Goal: Task Accomplishment & Management: Complete application form

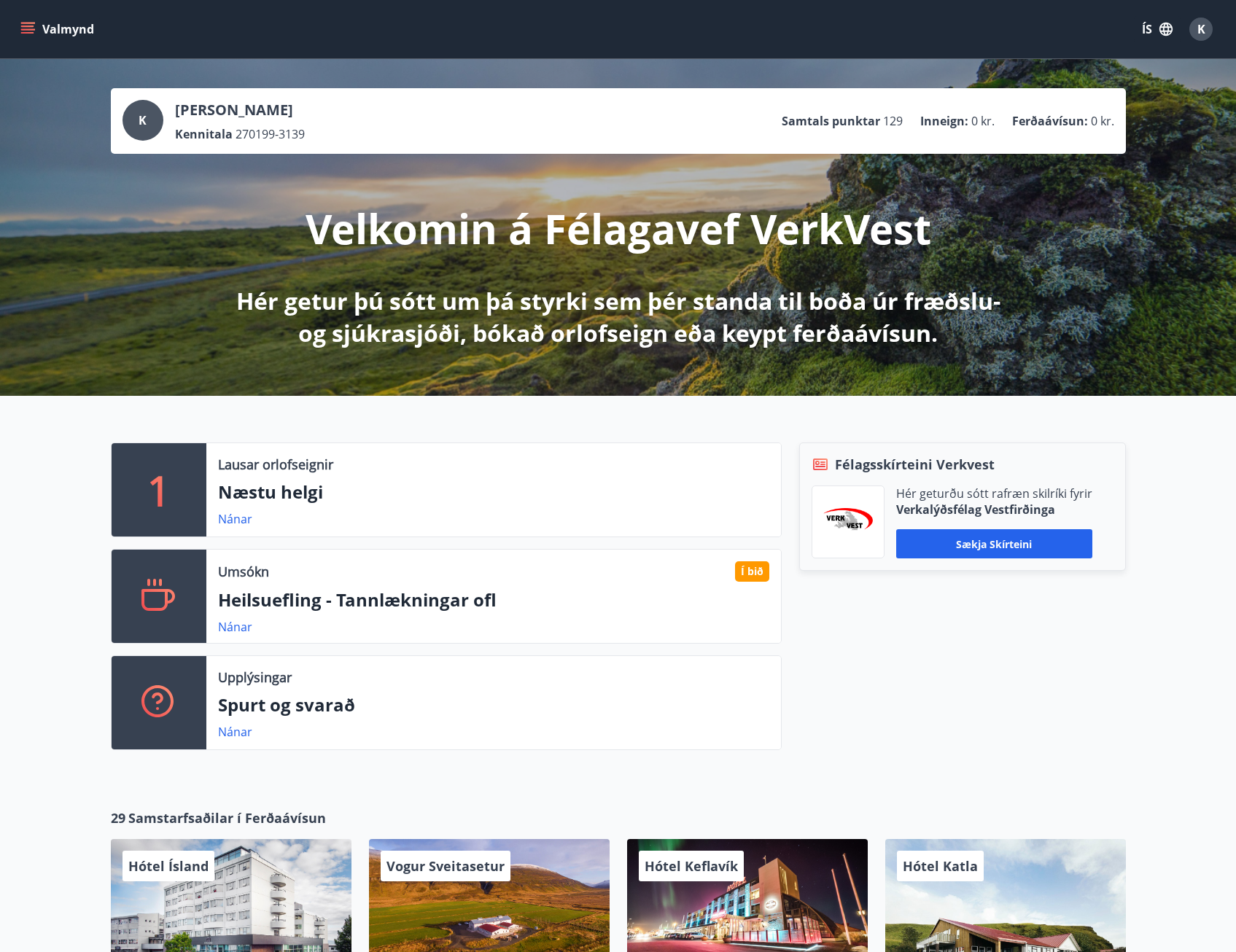
click at [26, 27] on icon "menu" at bounding box center [28, 26] width 13 height 2
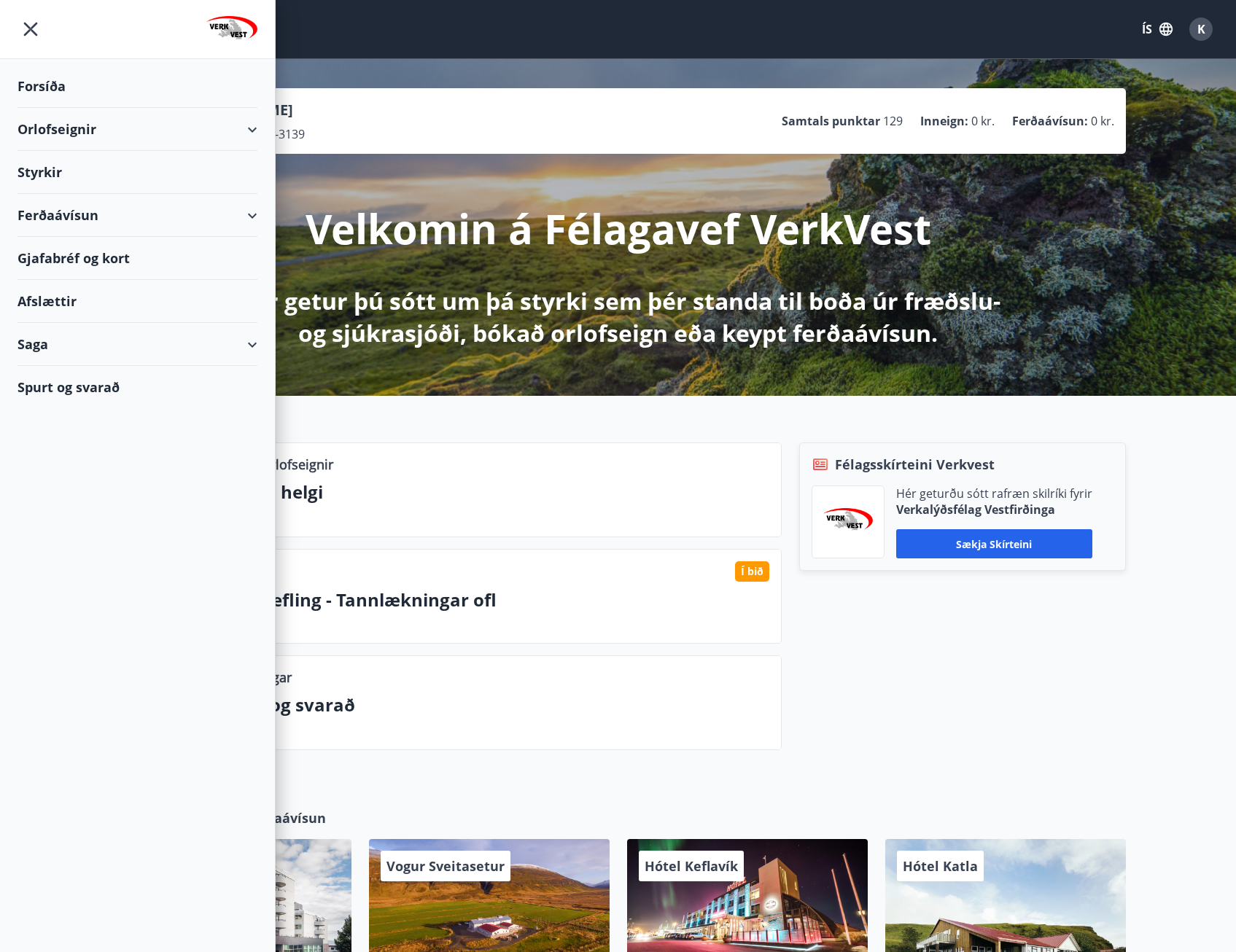
click at [44, 176] on div "Styrkir" at bounding box center [137, 172] width 240 height 43
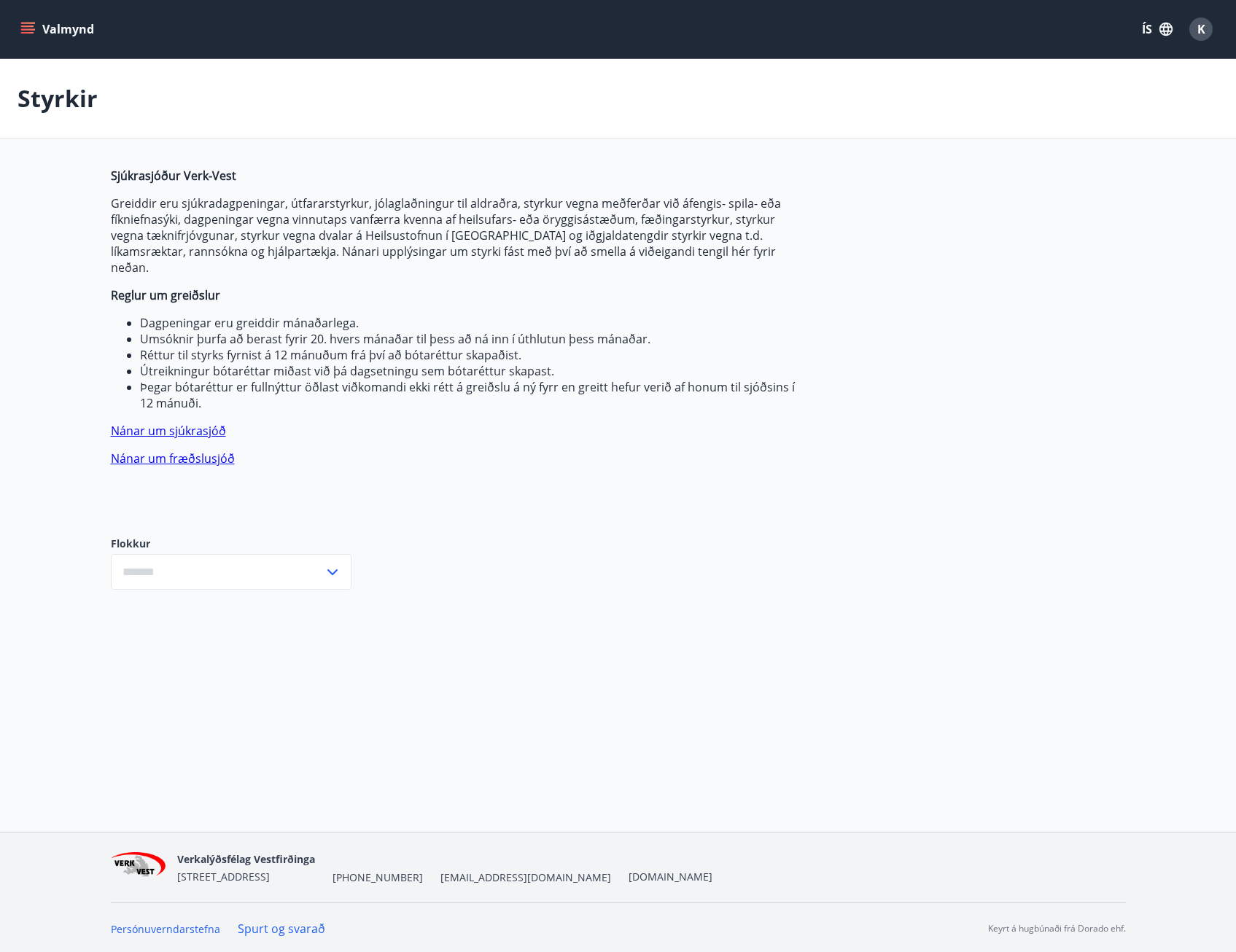
type input "***"
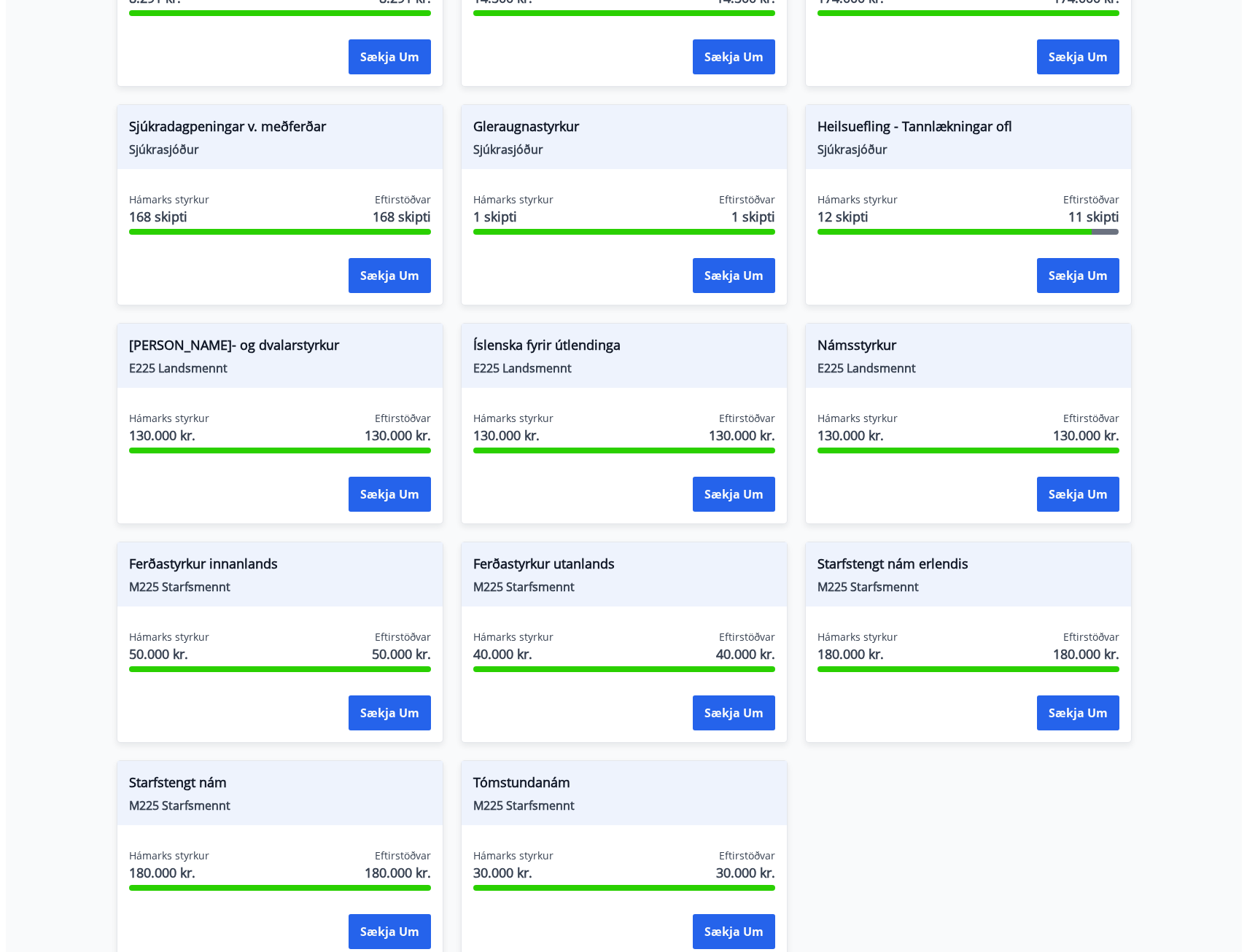
scroll to position [1167, 0]
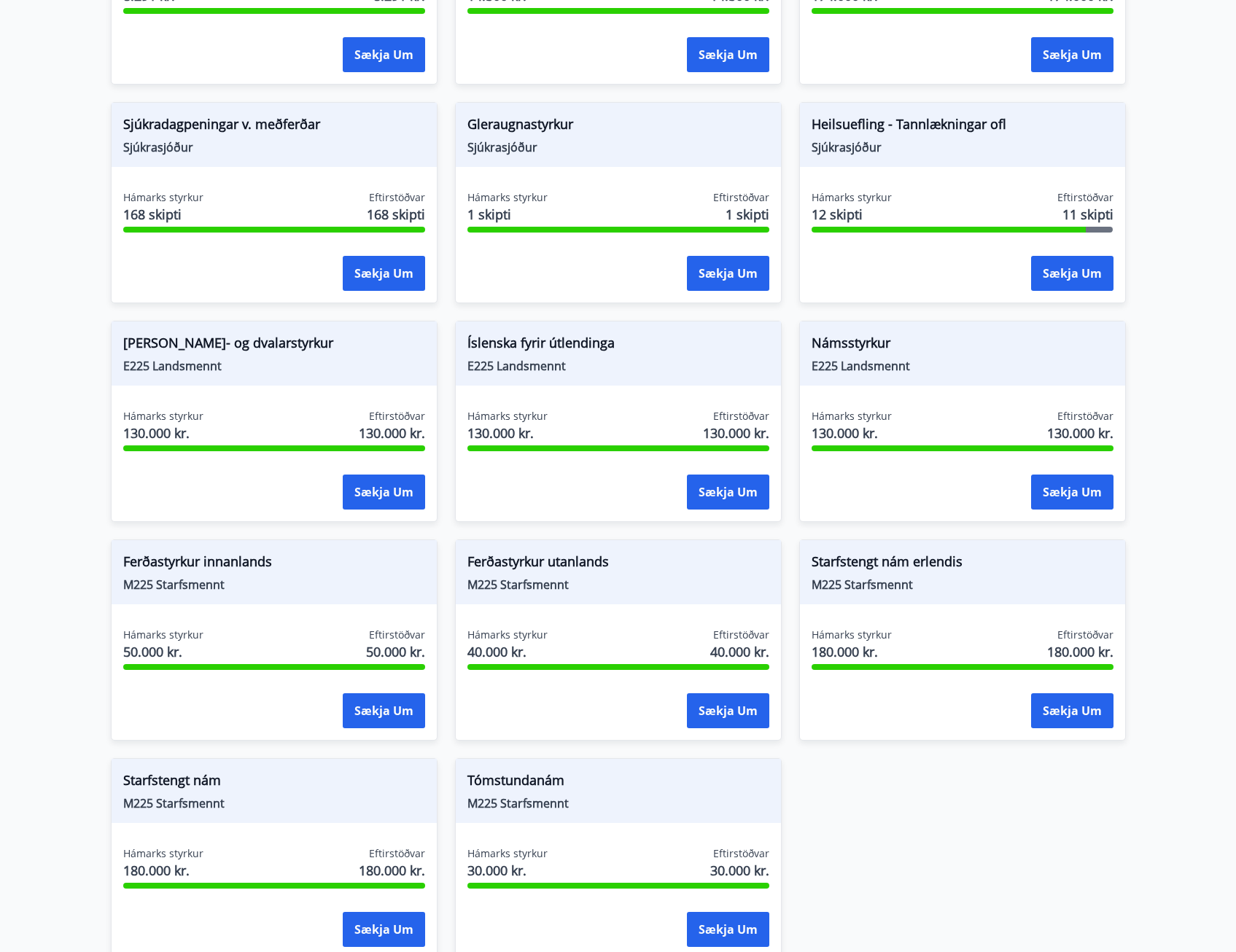
click at [1019, 221] on div "Hámarks styrkur 12 skipti Eftirstöðvar 11 skipti Sækja um" at bounding box center [963, 243] width 325 height 106
click at [1076, 266] on button "Sækja um" at bounding box center [1072, 273] width 83 height 35
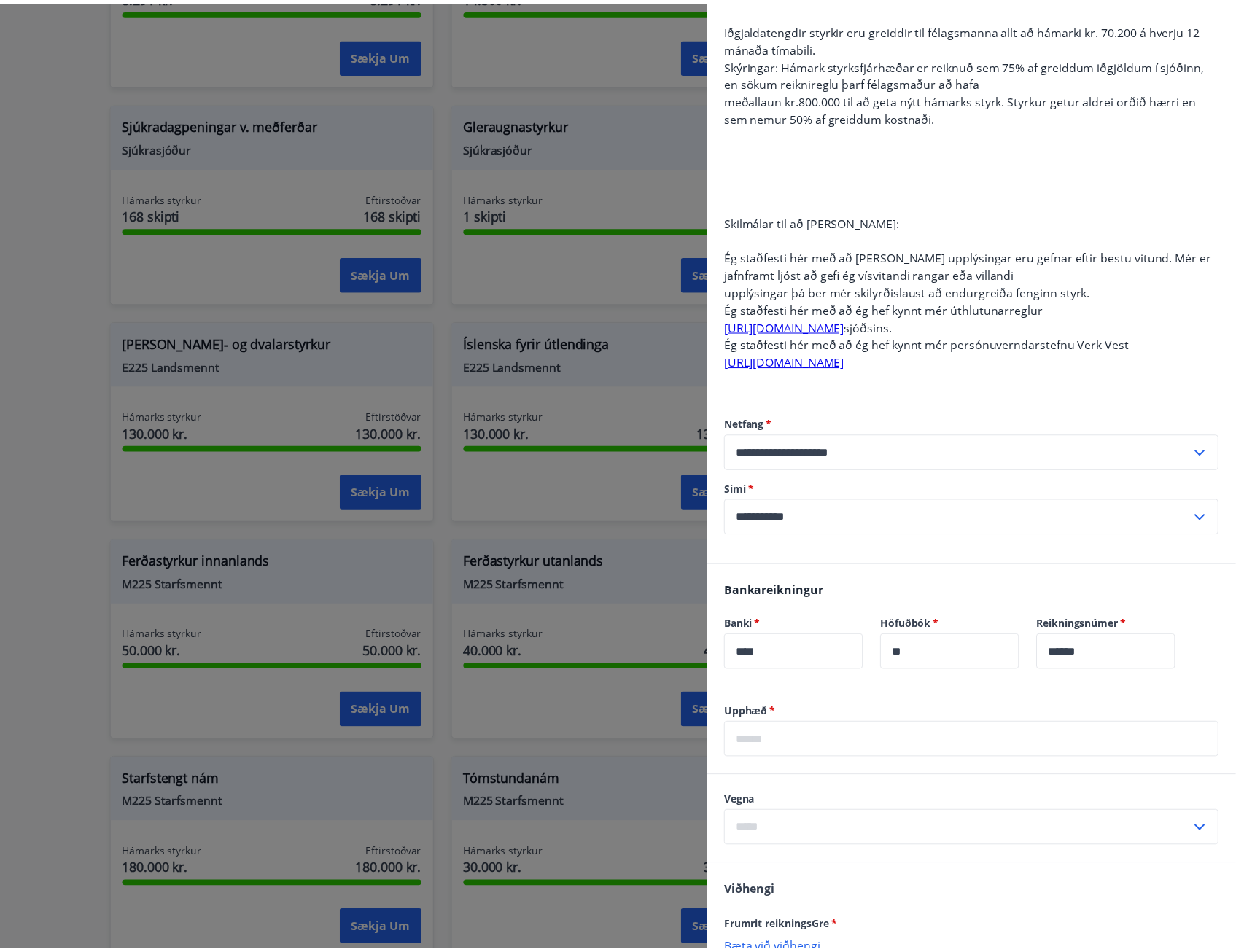
scroll to position [441, 0]
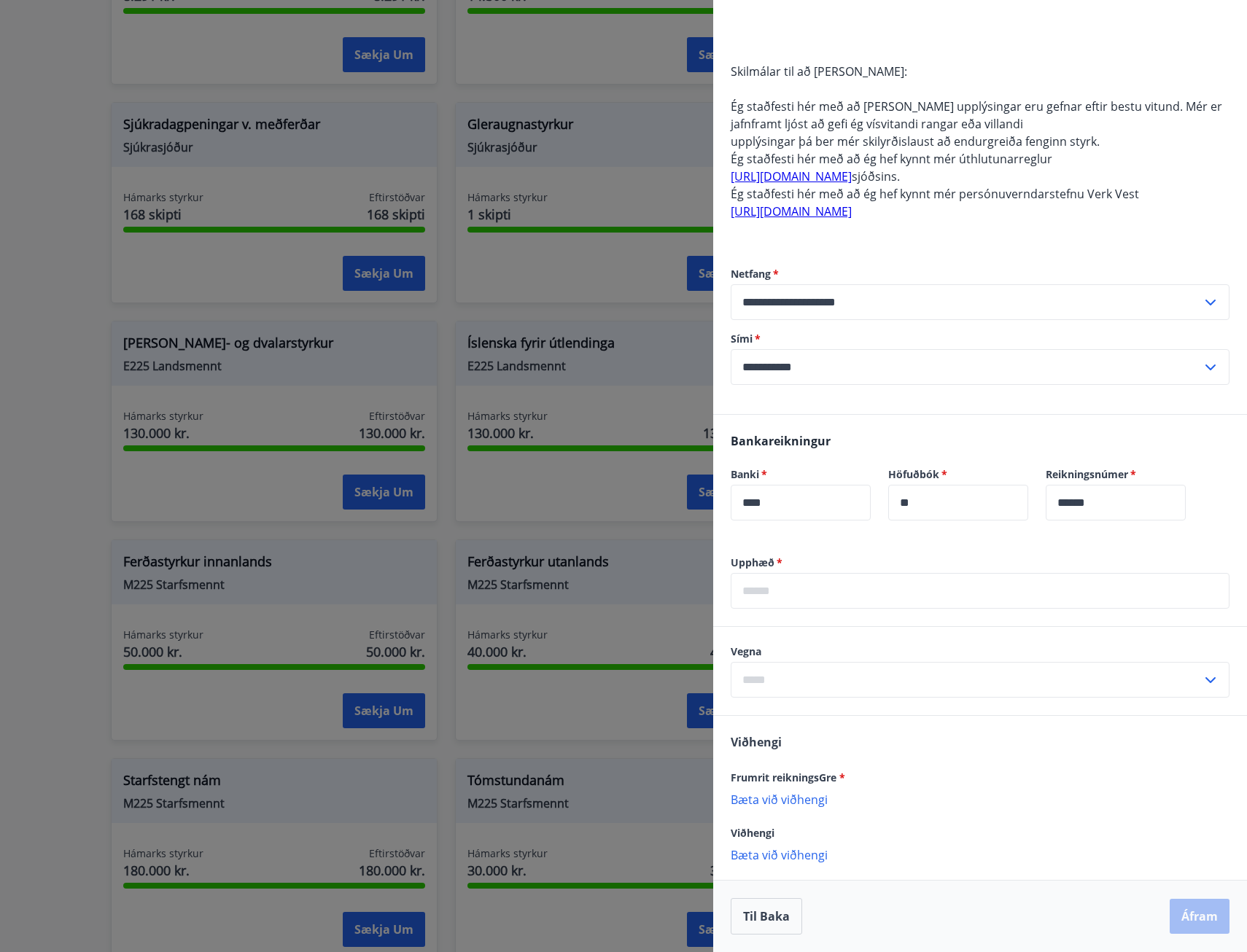
click at [6, 466] on div at bounding box center [623, 476] width 1247 height 952
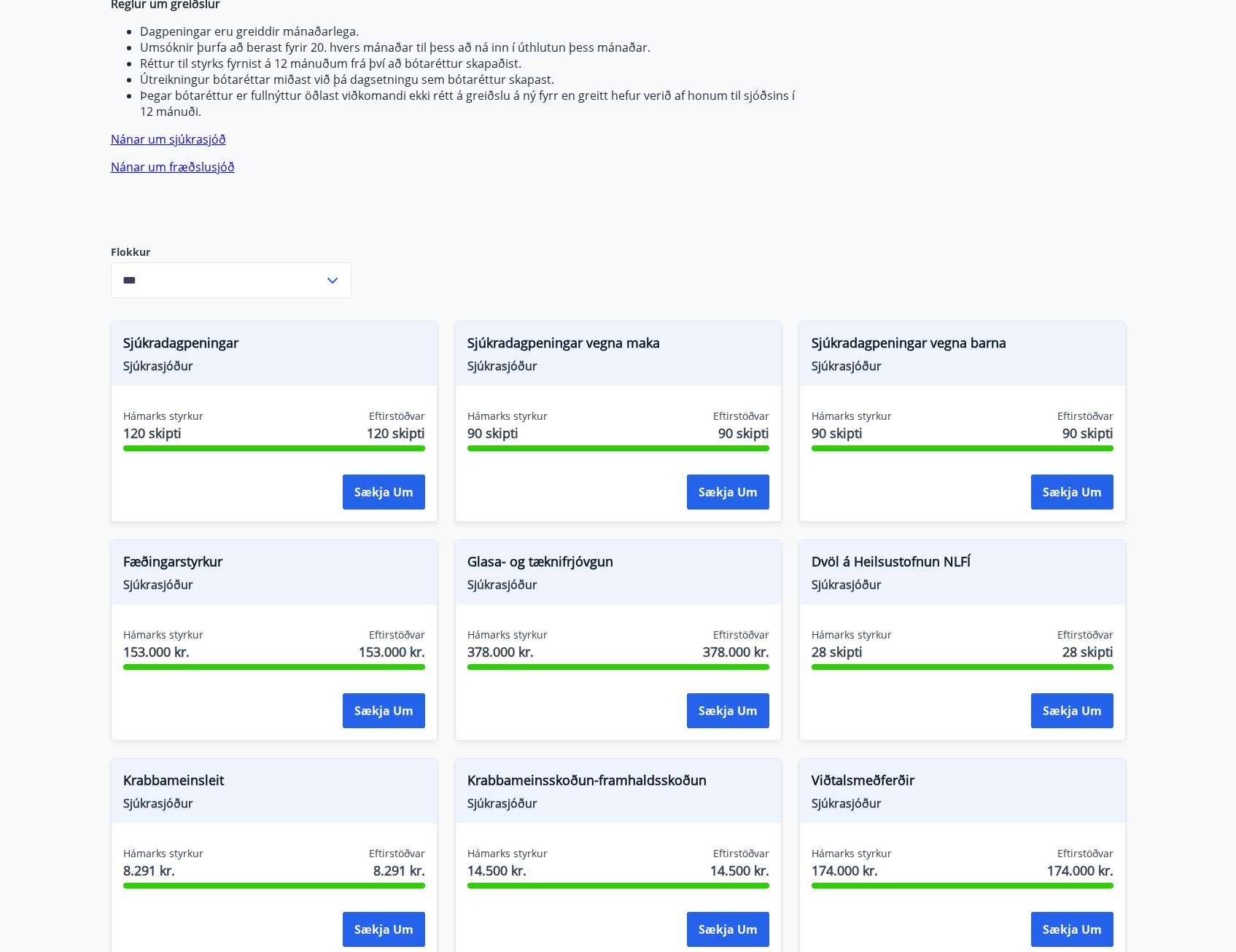
scroll to position [0, 0]
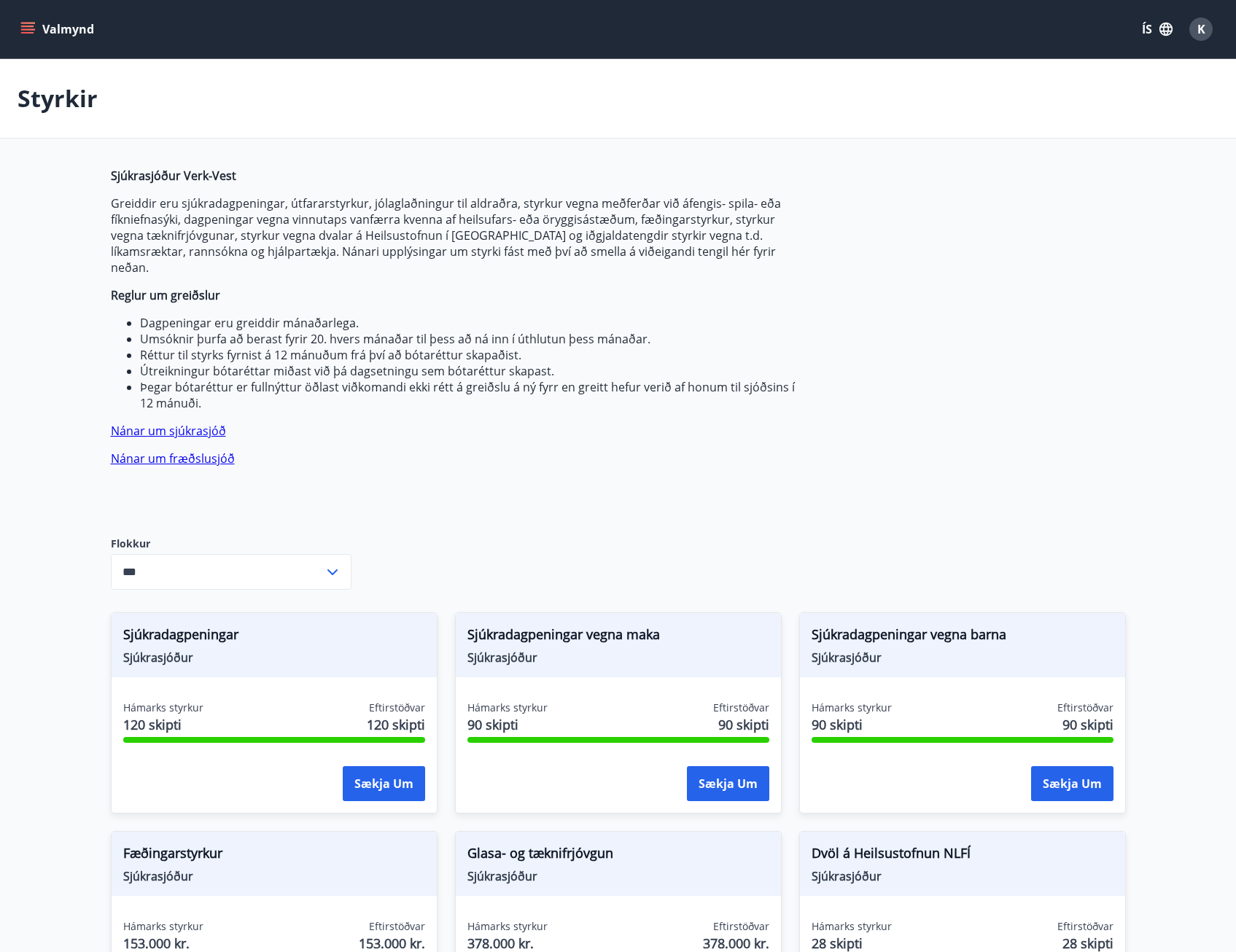
click at [35, 5] on div "Valmynd ÍS K" at bounding box center [618, 29] width 1236 height 58
click at [23, 31] on icon "menu" at bounding box center [28, 29] width 15 height 15
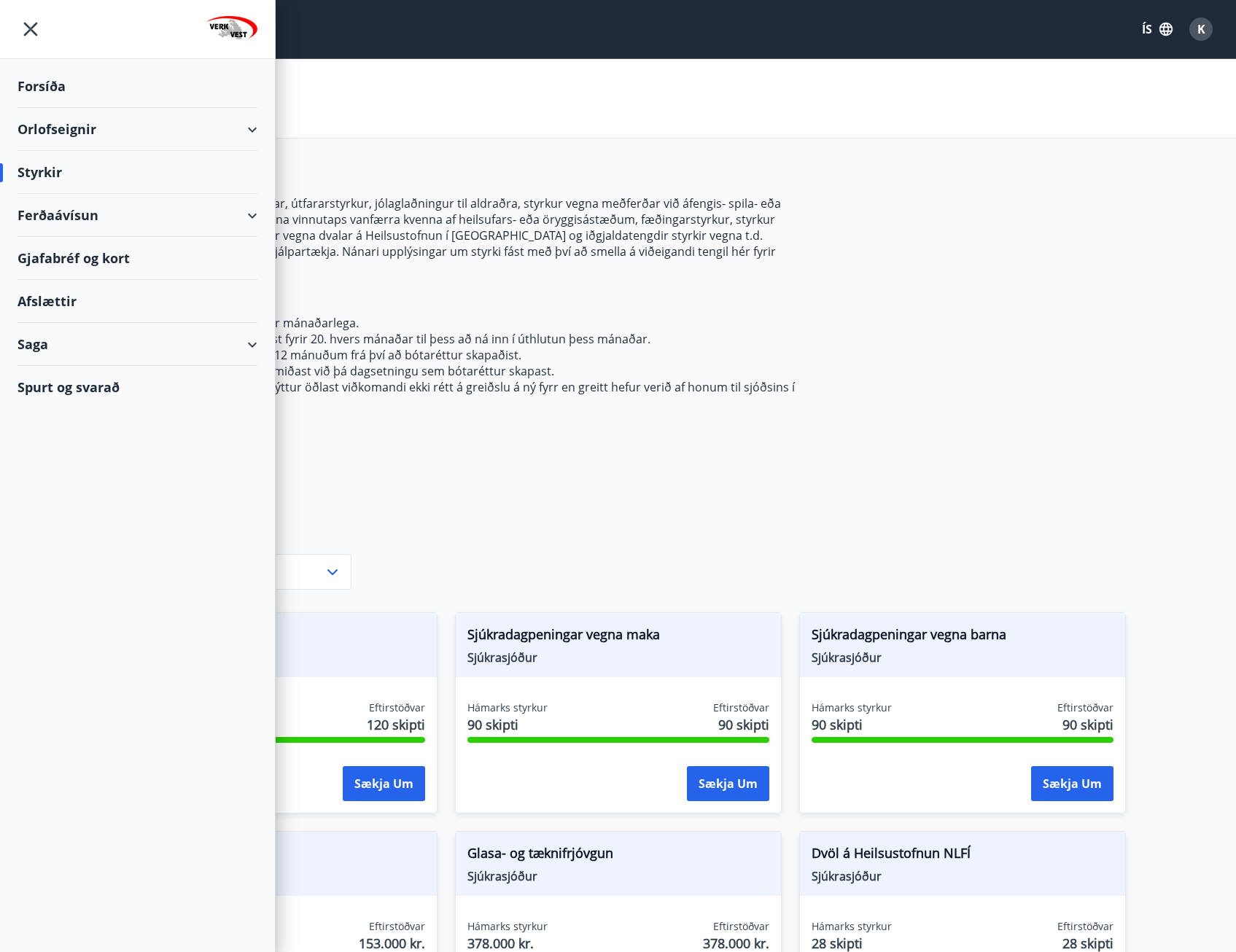
click at [42, 340] on div "Saga" at bounding box center [137, 344] width 240 height 43
click at [64, 532] on div "Styrkjasaga" at bounding box center [137, 534] width 217 height 31
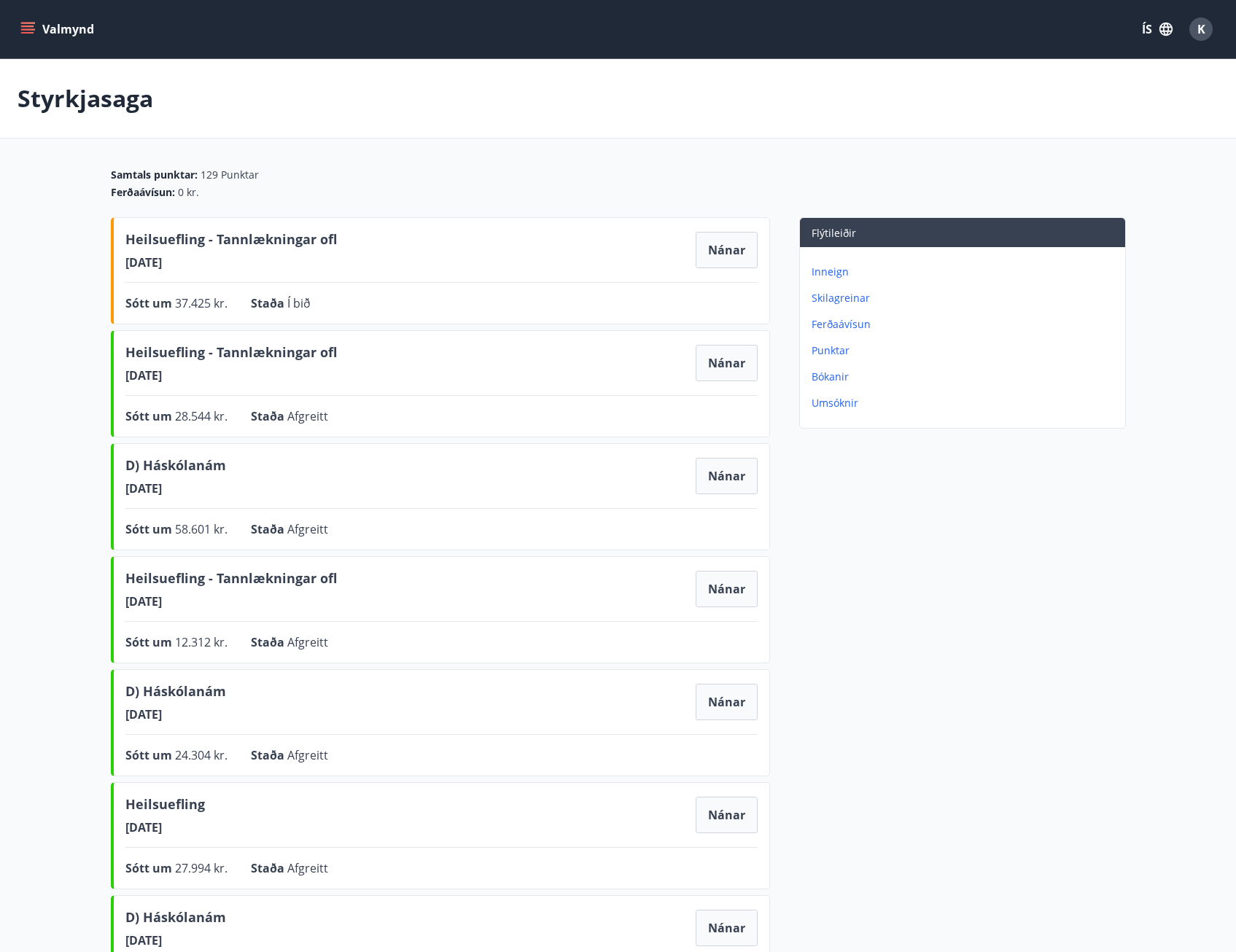
click at [362, 232] on div "Heilsuefling - Tannlækningar ofl [DATE] [GEOGRAPHIC_DATA]" at bounding box center [441, 250] width 633 height 41
click at [751, 247] on button "Nánar" at bounding box center [726, 250] width 62 height 36
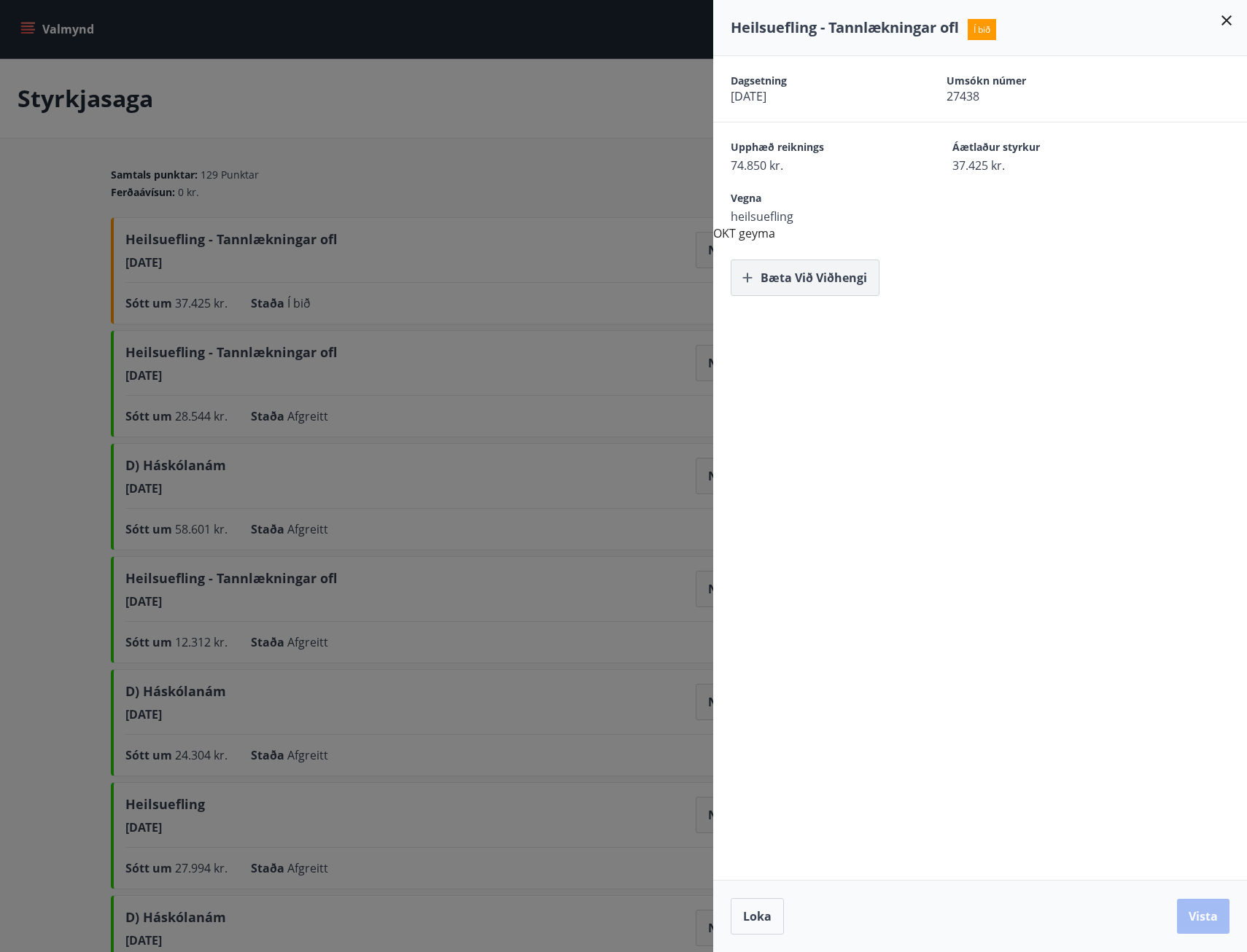
click at [795, 290] on button "Bæta við viðhengi" at bounding box center [805, 278] width 149 height 36
click at [873, 284] on button "Bæta við viðhengi" at bounding box center [805, 278] width 149 height 36
click at [952, 290] on button "Bæta við viðhengi" at bounding box center [929, 278] width 149 height 36
click at [943, 287] on button "Bæta við viðhengi" at bounding box center [929, 278] width 149 height 36
click at [834, 279] on icon "button" at bounding box center [829, 278] width 17 height 17
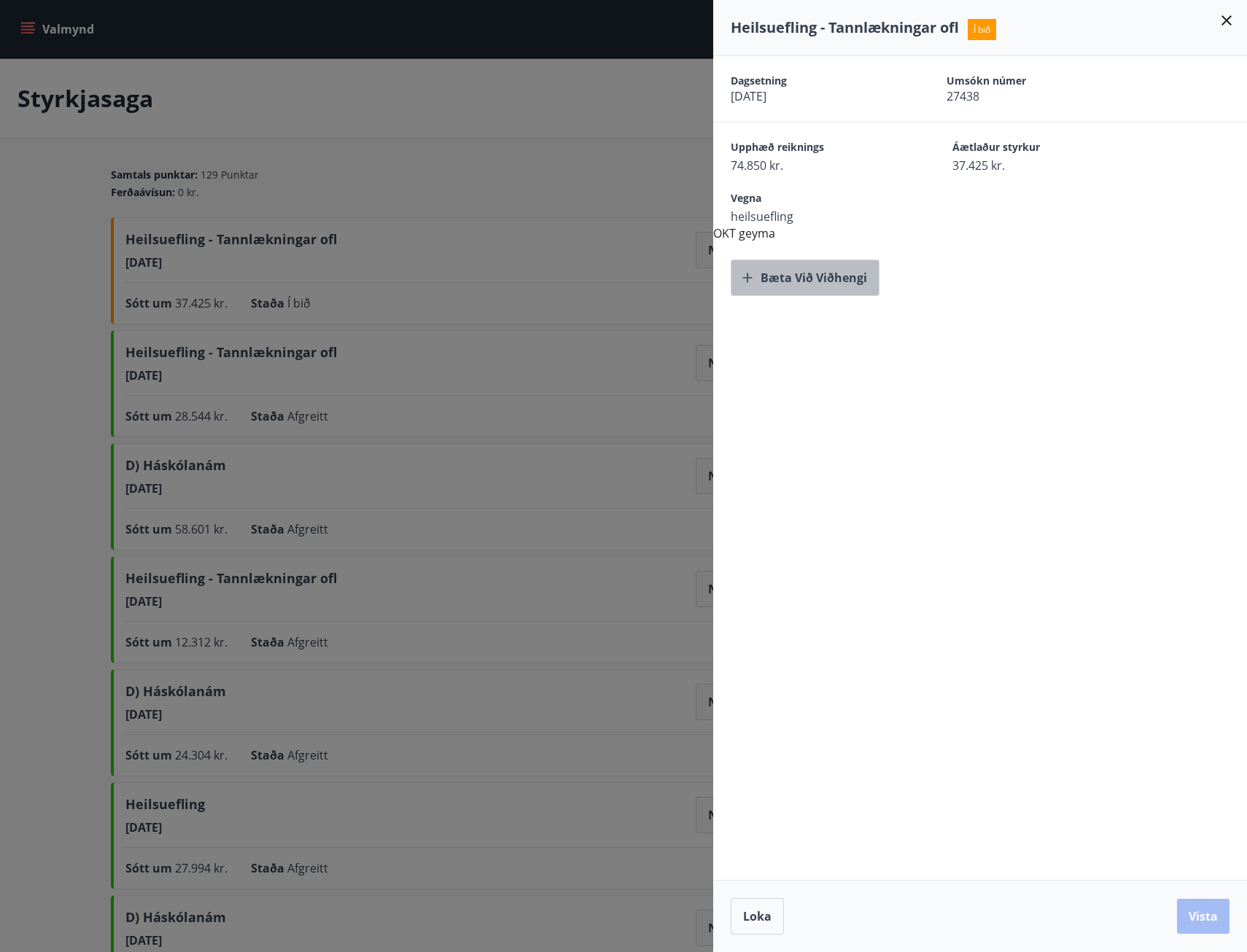
click at [828, 282] on button "Bæta við viðhengi" at bounding box center [805, 278] width 149 height 36
click at [1231, 24] on icon at bounding box center [1227, 20] width 17 height 17
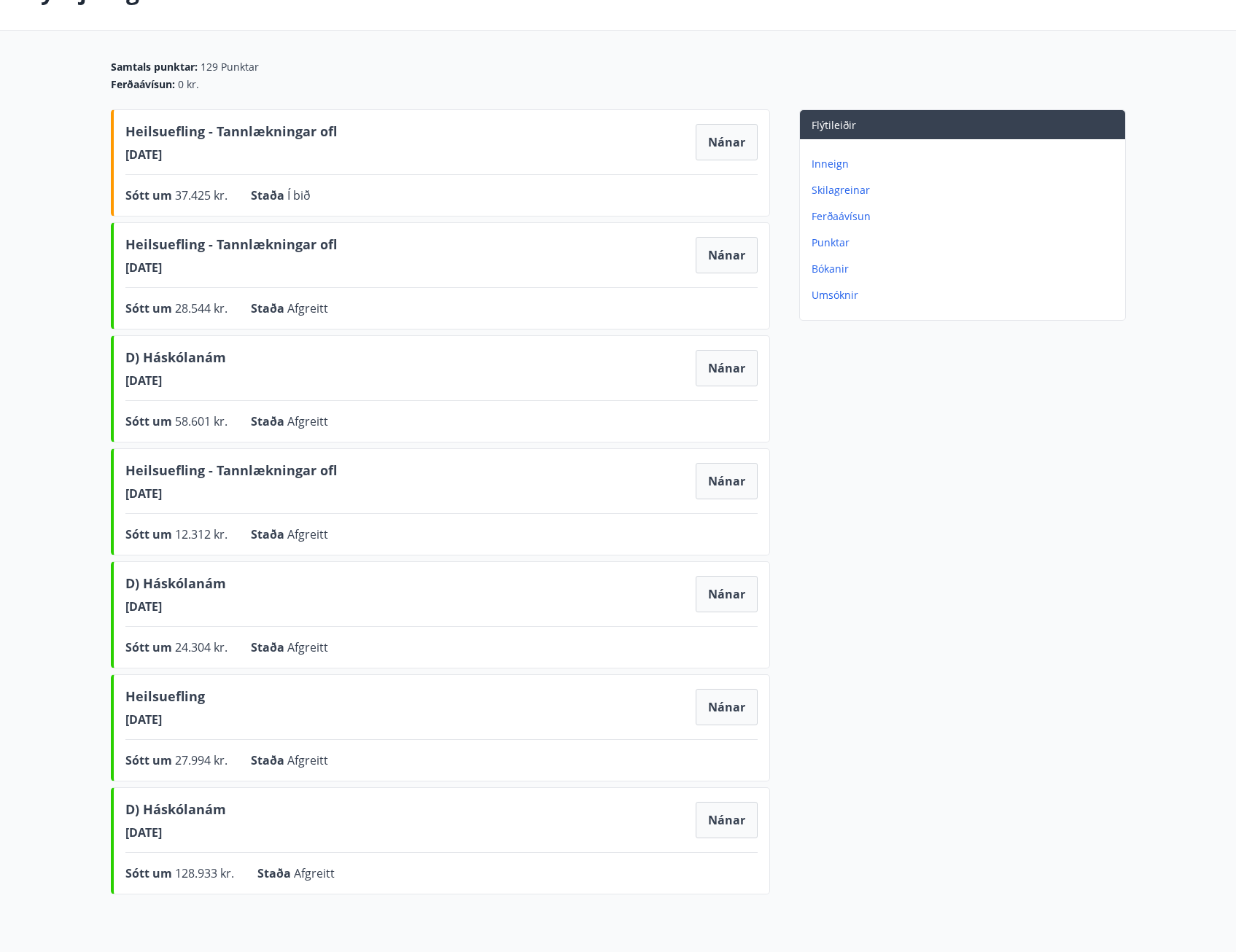
scroll to position [237, 0]
